Goal: Task Accomplishment & Management: Complete application form

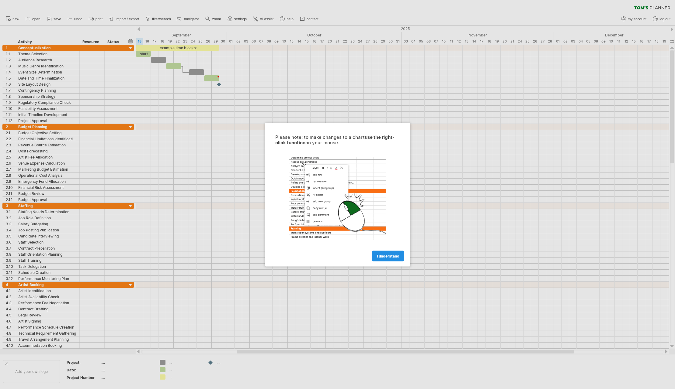
click at [386, 257] on span "I understand" at bounding box center [388, 256] width 22 height 5
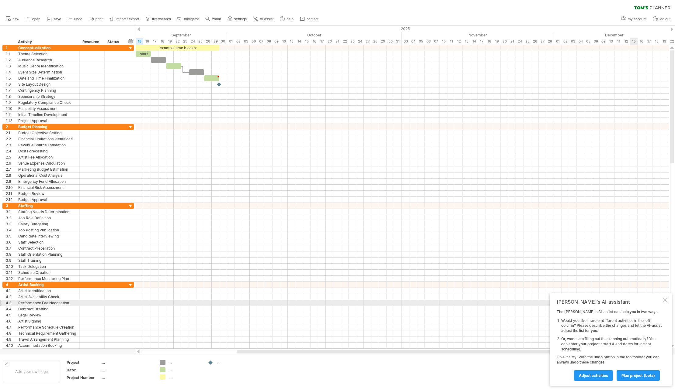
click at [666, 301] on div at bounding box center [664, 300] width 5 height 5
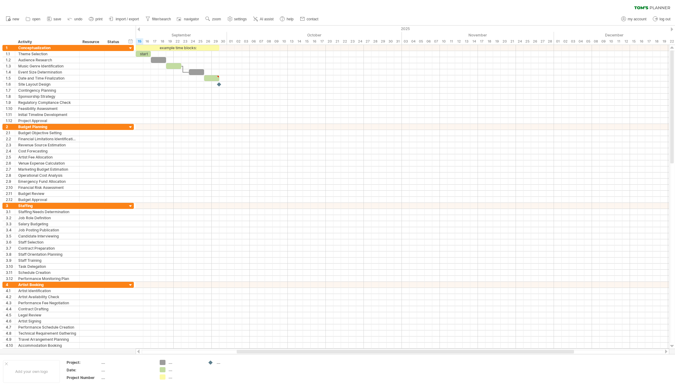
drag, startPoint x: 15, startPoint y: 18, endPoint x: 29, endPoint y: 8, distance: 17.1
click at [29, 8] on div "clear filter reapply filter" at bounding box center [337, 13] width 675 height 26
click at [56, 19] on span "save" at bounding box center [58, 19] width 8 height 4
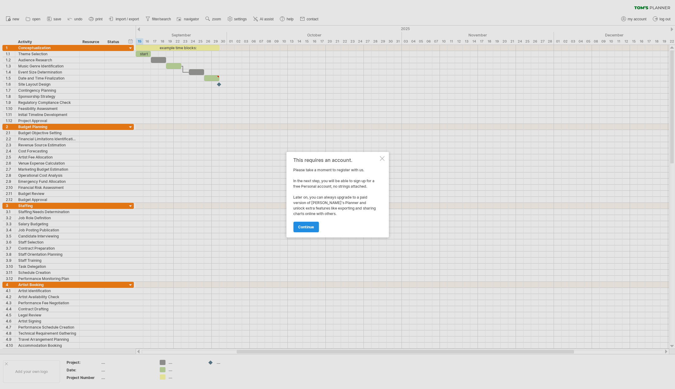
click at [311, 229] on span "continue" at bounding box center [306, 227] width 16 height 5
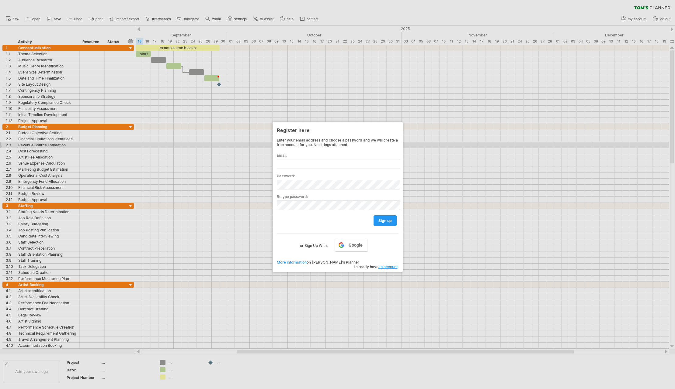
click at [391, 147] on div "Enter your email address and choose a password and we will create a free accoun…" at bounding box center [338, 193] width 122 height 111
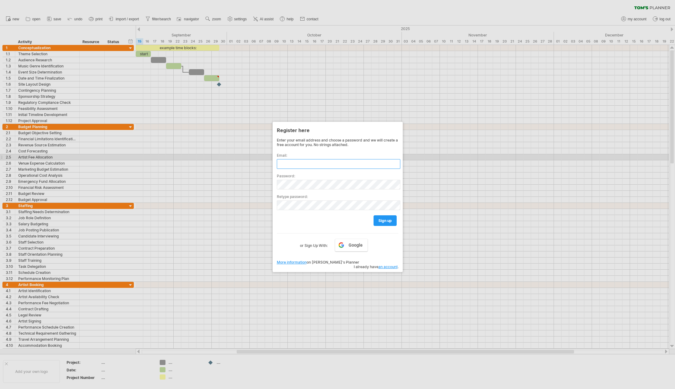
click at [359, 160] on input "text" at bounding box center [338, 164] width 123 height 10
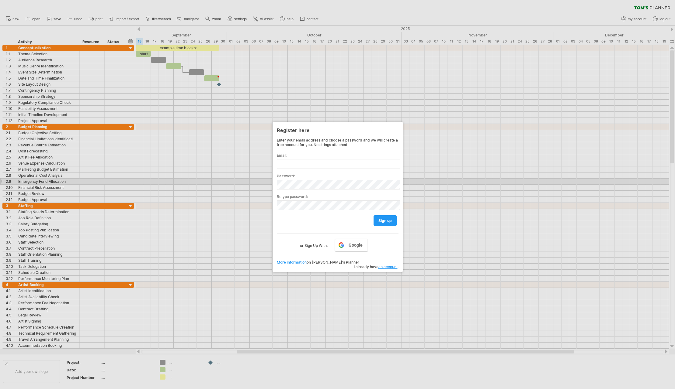
click at [430, 183] on div at bounding box center [337, 194] width 675 height 389
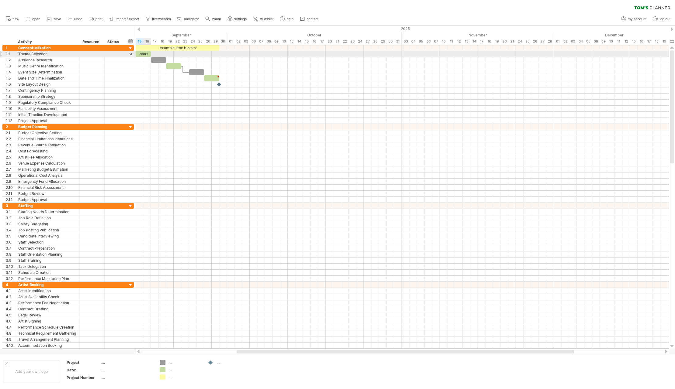
click at [146, 56] on div "start" at bounding box center [143, 54] width 15 height 6
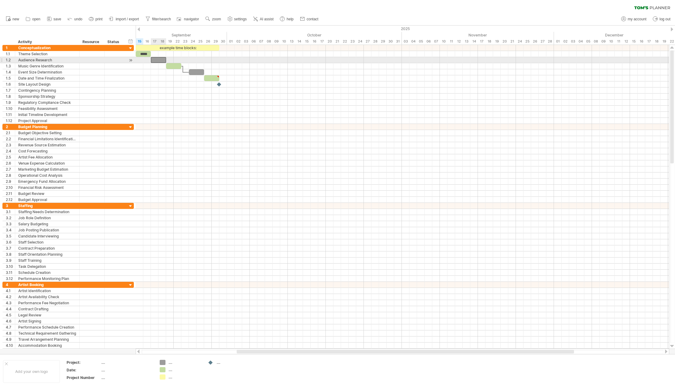
click at [160, 60] on div at bounding box center [158, 60] width 15 height 6
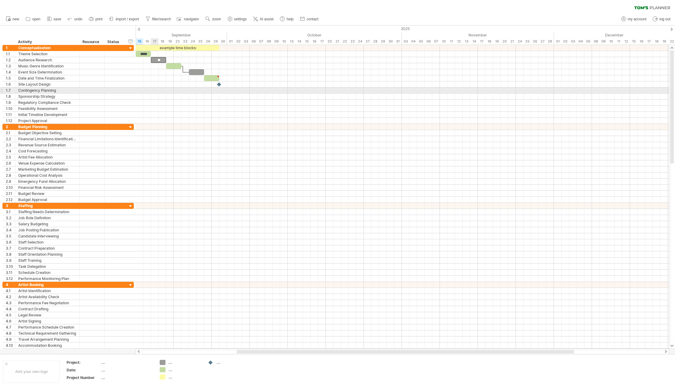
click at [155, 89] on div at bounding box center [402, 91] width 533 height 6
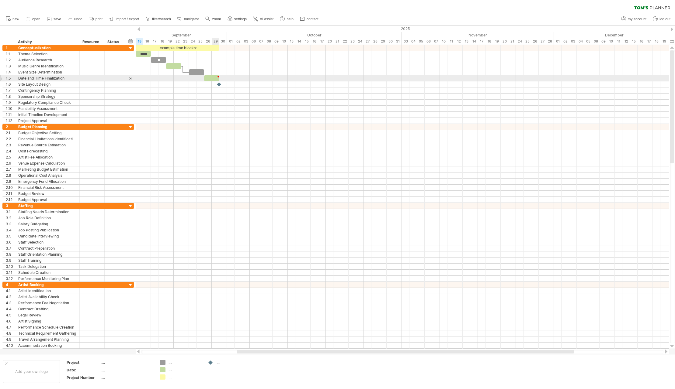
type textarea "**********"
click at [219, 85] on div at bounding box center [219, 84] width 7 height 6
